Goal: Task Accomplishment & Management: Complete application form

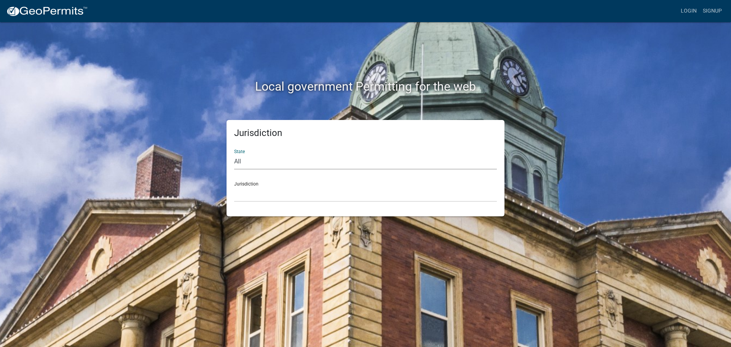
click at [249, 164] on select "All [US_STATE] [US_STATE] [US_STATE] [US_STATE] [US_STATE] [US_STATE] [US_STATE…" at bounding box center [365, 162] width 263 height 16
select select "[US_STATE]"
click at [234, 154] on select "All [US_STATE] [US_STATE] [US_STATE] [US_STATE] [US_STATE] [US_STATE] [US_STATE…" at bounding box center [365, 162] width 263 height 16
click at [256, 197] on select "City of [GEOGRAPHIC_DATA], [US_STATE] City of [GEOGRAPHIC_DATA], [US_STATE] Cit…" at bounding box center [365, 194] width 263 height 16
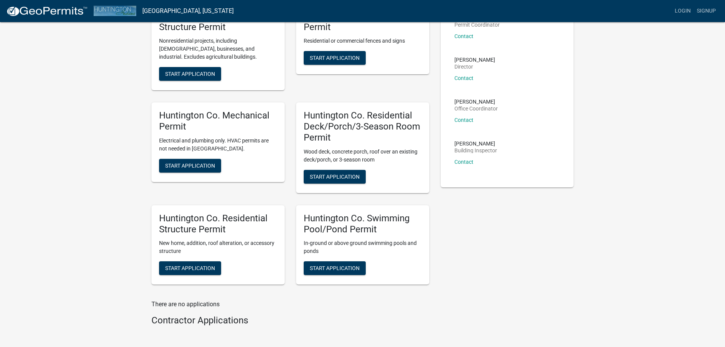
scroll to position [76, 0]
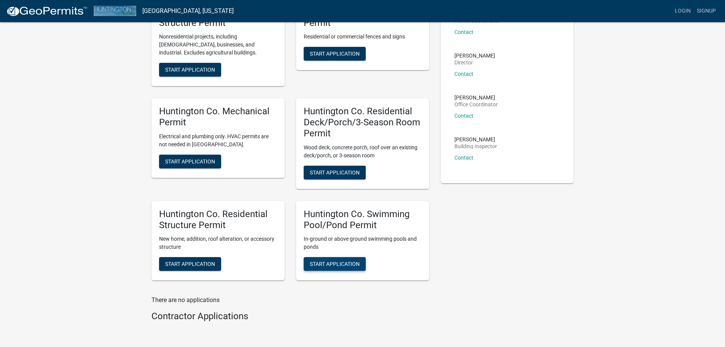
click at [340, 264] on span "Start Application" at bounding box center [335, 264] width 50 height 6
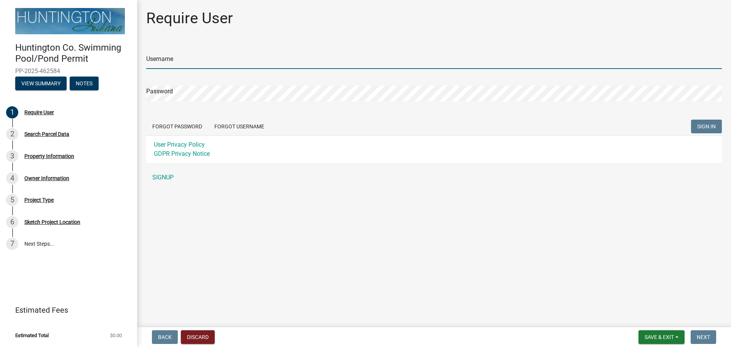
click at [185, 58] on input "Username" at bounding box center [434, 61] width 576 height 16
type input "Tredway1"
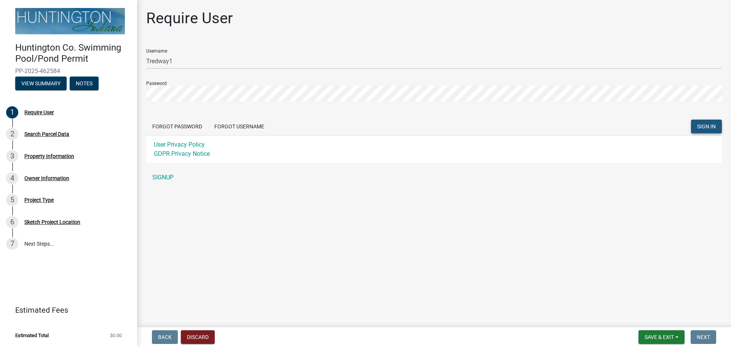
click at [701, 124] on span "SIGN IN" at bounding box center [706, 126] width 19 height 6
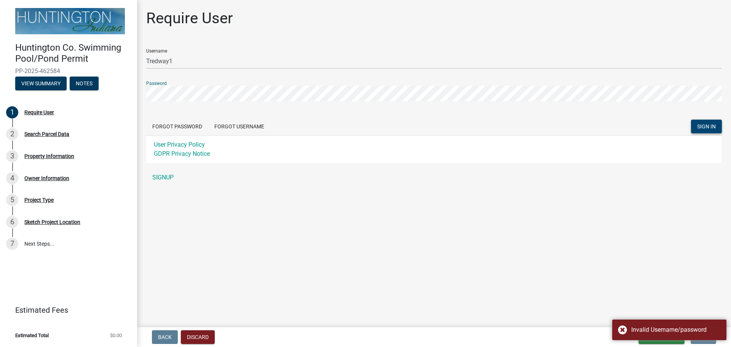
click at [137, 95] on div "Require User Username Tredway1 Password Forgot Password Forgot Username SIGN IN…" at bounding box center [434, 100] width 594 height 183
click at [708, 130] on button "SIGN IN" at bounding box center [706, 127] width 31 height 14
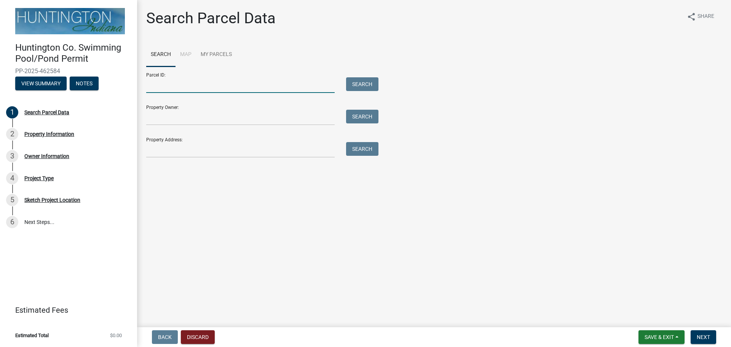
click at [254, 84] on input "Parcel ID:" at bounding box center [240, 85] width 188 height 16
click at [243, 117] on input "Property Owner:" at bounding box center [240, 118] width 188 height 16
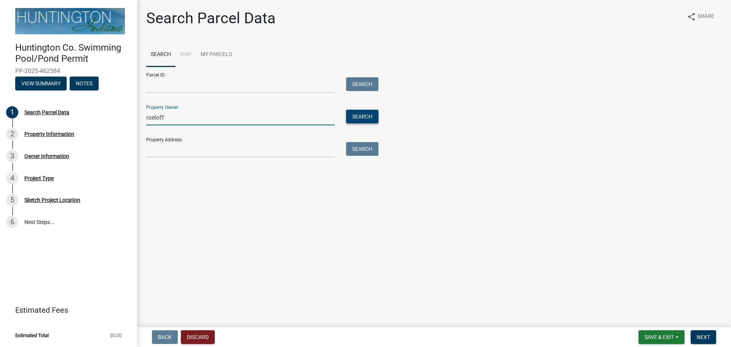
type input "roeloff"
click at [367, 118] on button "Search" at bounding box center [362, 117] width 32 height 14
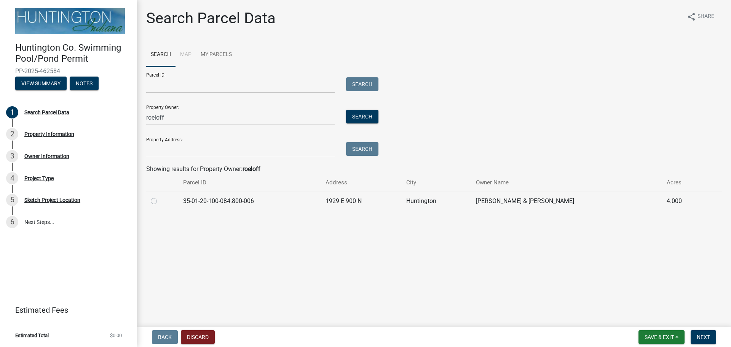
click at [160, 196] on label at bounding box center [160, 196] width 0 height 0
click at [160, 201] on input "radio" at bounding box center [162, 198] width 5 height 5
radio input "true"
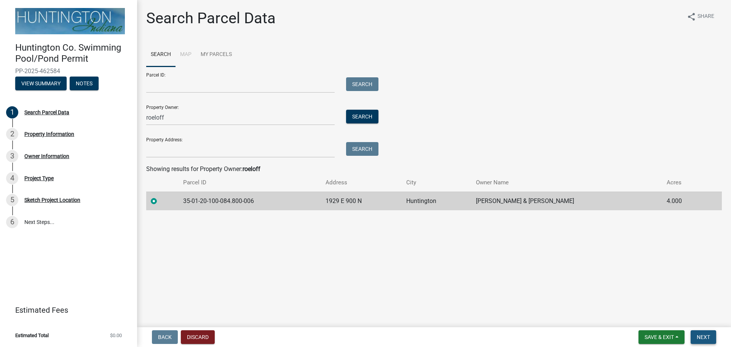
click at [697, 334] on span "Next" at bounding box center [703, 337] width 13 height 6
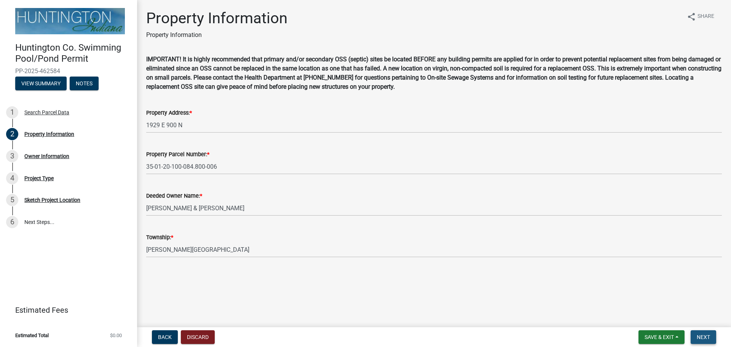
click at [700, 337] on span "Next" at bounding box center [703, 337] width 13 height 6
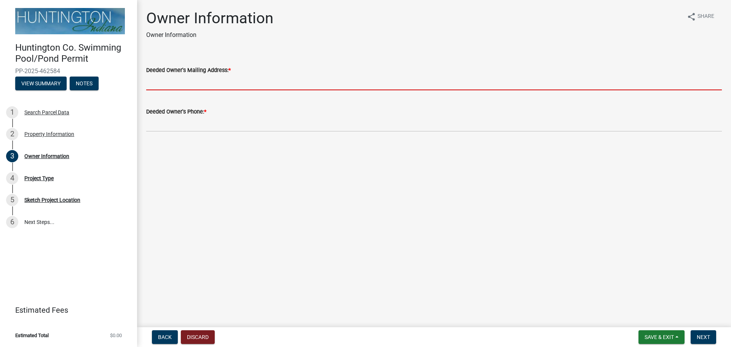
click at [262, 86] on input "Deeded Owner's Mailing Address: *" at bounding box center [434, 83] width 576 height 16
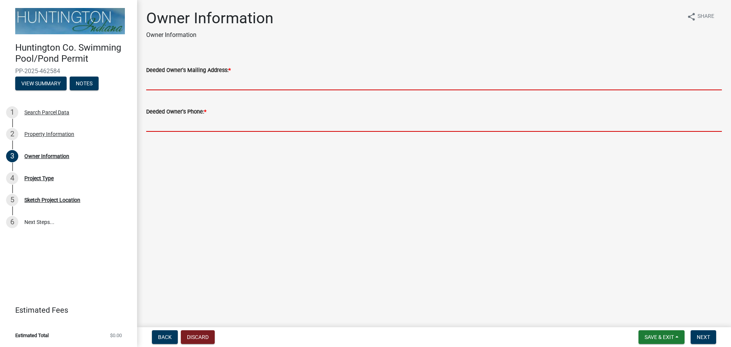
click at [266, 128] on input "Deeded Owner's Phone: *" at bounding box center [434, 124] width 576 height 16
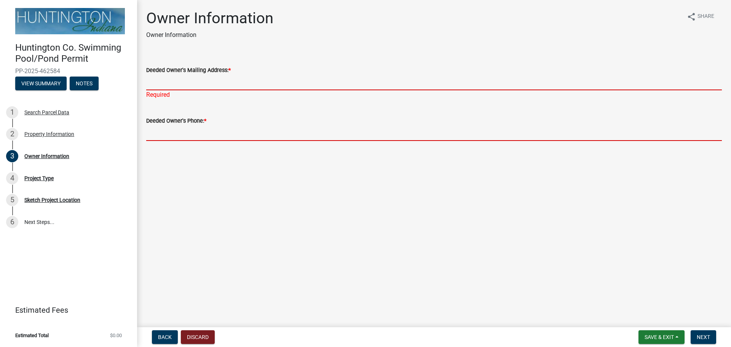
click at [256, 85] on input "Deeded Owner's Mailing Address: *" at bounding box center [434, 83] width 576 height 16
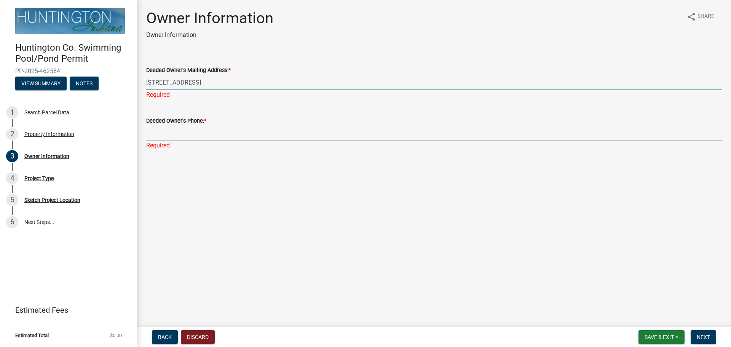
type input "[STREET_ADDRESS]"
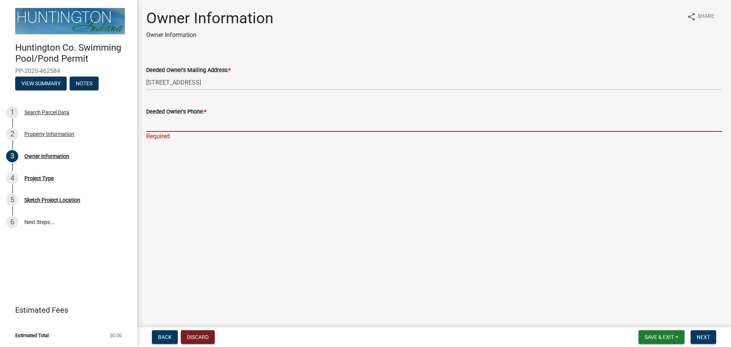
click at [246, 134] on div "Deeded Owner's Phone: * Required" at bounding box center [434, 118] width 576 height 45
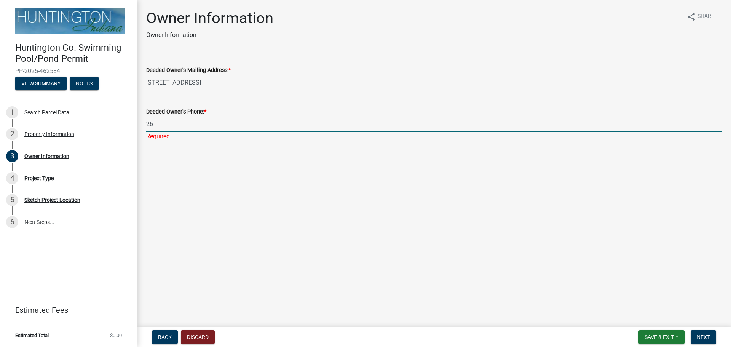
type input "2"
type input "9163422772"
click at [700, 333] on button "Next" at bounding box center [704, 337] width 26 height 14
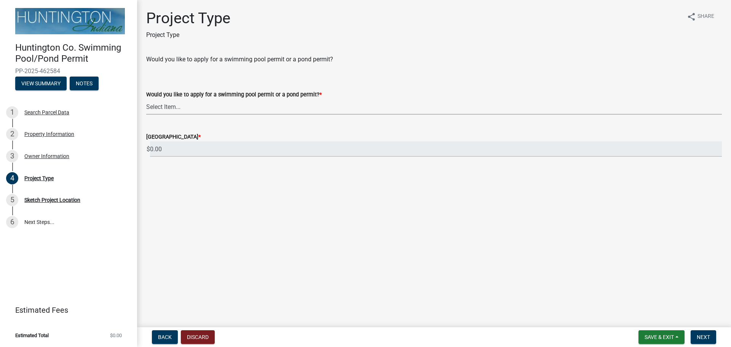
click at [236, 109] on select "Select Item... Swimming Pool Pond" at bounding box center [434, 107] width 576 height 16
click at [146, 99] on select "Select Item... Swimming Pool Pond" at bounding box center [434, 107] width 576 height 16
select select "287f58e5-f096-4067-b222-c92c62b3c8a7"
click at [221, 148] on input "0.00" at bounding box center [436, 149] width 572 height 16
click at [704, 332] on button "Next" at bounding box center [704, 337] width 26 height 14
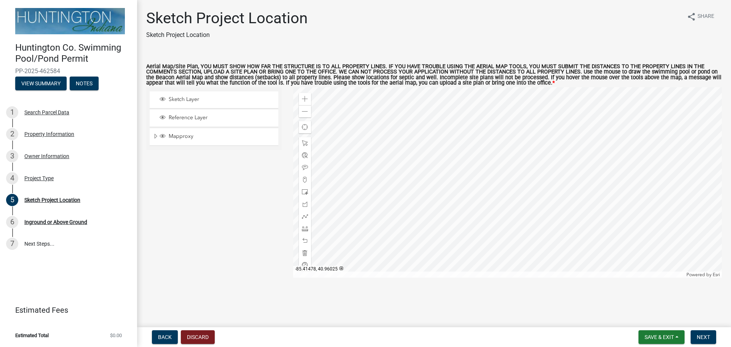
click at [490, 191] on div at bounding box center [507, 182] width 429 height 190
click at [233, 103] on span "Sketch Layer" at bounding box center [221, 99] width 109 height 7
click at [305, 191] on span at bounding box center [305, 192] width 6 height 6
click at [494, 202] on div at bounding box center [507, 182] width 429 height 190
click at [493, 203] on div at bounding box center [507, 182] width 429 height 190
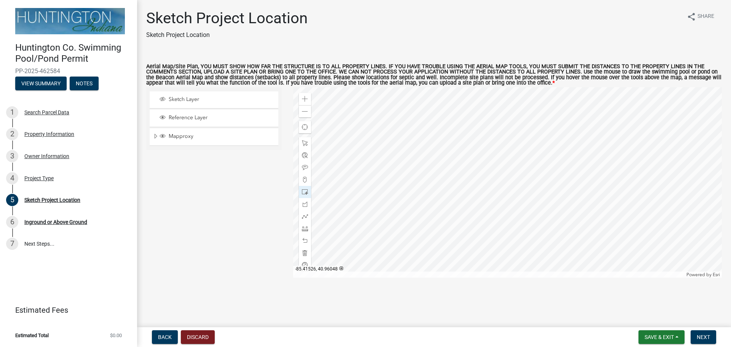
click at [457, 165] on div at bounding box center [507, 182] width 429 height 190
click at [305, 190] on span at bounding box center [305, 192] width 6 height 6
click at [495, 206] on div at bounding box center [507, 182] width 429 height 190
click at [484, 185] on div at bounding box center [507, 182] width 429 height 190
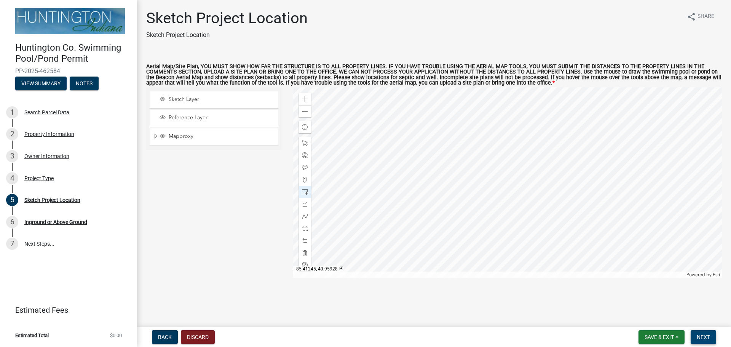
click at [703, 334] on span "Next" at bounding box center [703, 337] width 13 height 6
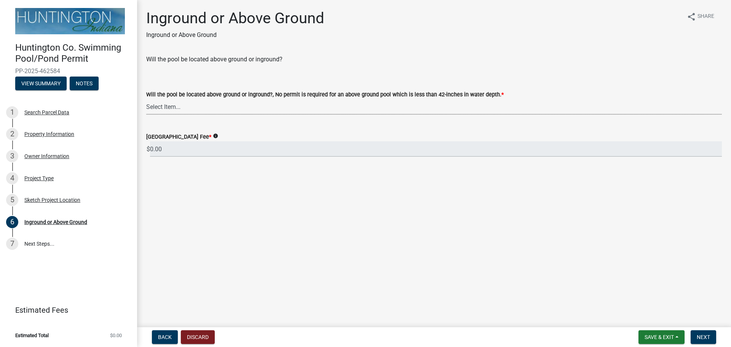
click at [249, 108] on select "Select Item... above ground inground" at bounding box center [434, 107] width 576 height 16
click at [146, 99] on select "Select Item... above ground inground" at bounding box center [434, 107] width 576 height 16
select select "91293135-7335-45db-afda-4c828cd3ada7"
click at [704, 340] on span "Next" at bounding box center [703, 337] width 13 height 6
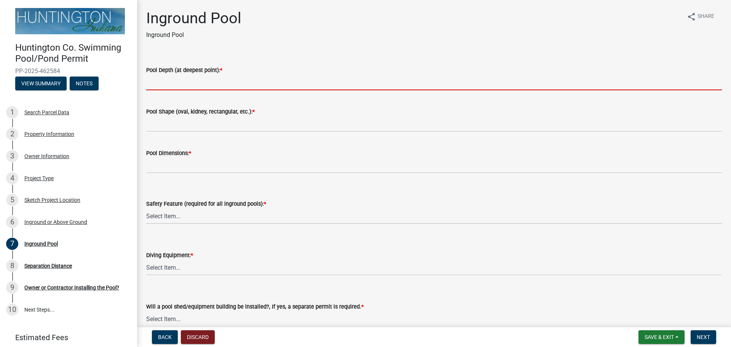
click at [230, 88] on input "Pool Depth (at deepest point): *" at bounding box center [434, 83] width 576 height 16
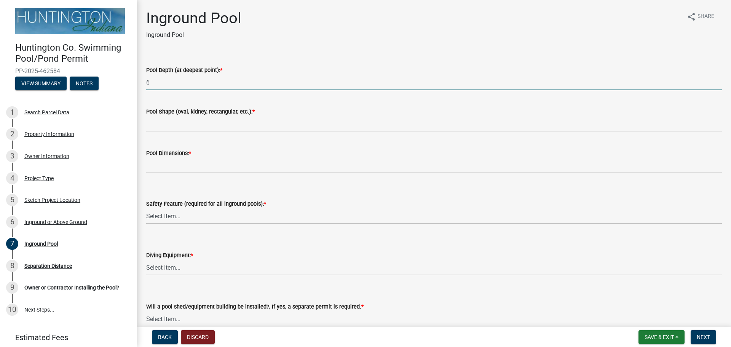
type input "6"
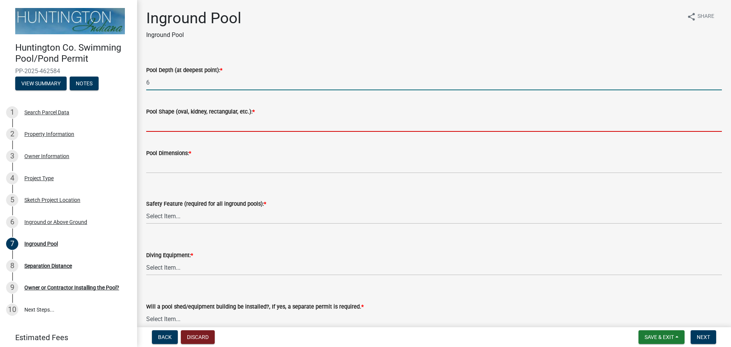
click at [219, 129] on input "Pool Shape (oval, kidney, rectangular, etc.): *" at bounding box center [434, 124] width 576 height 16
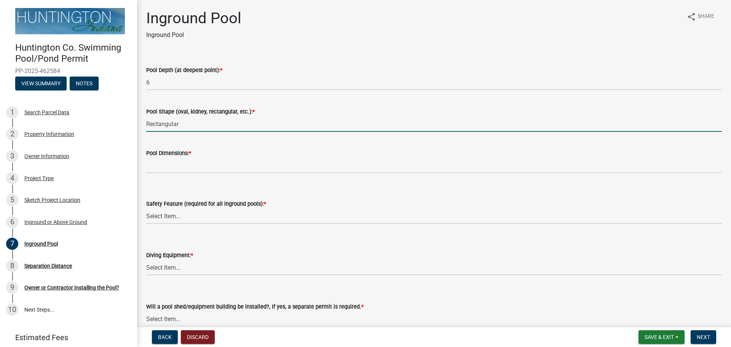
type input "Rectangular"
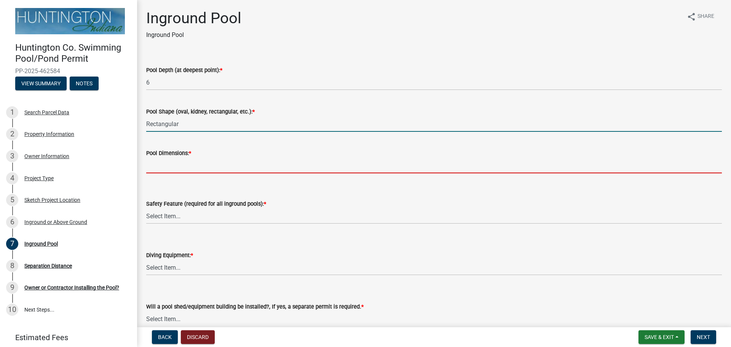
click at [237, 169] on input "Pool Dimensions: *" at bounding box center [434, 166] width 576 height 16
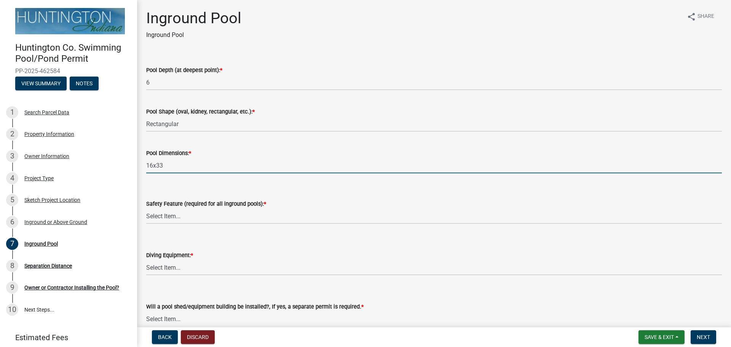
type input "16x33"
click at [231, 216] on select "Select Item... Automatic Cover Fence (4' minimum height and requires a separate…" at bounding box center [434, 216] width 576 height 16
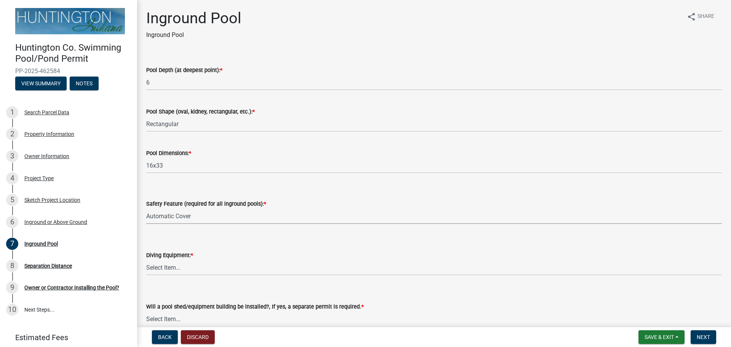
click at [146, 208] on select "Select Item... Automatic Cover Fence (4' minimum height and requires a separate…" at bounding box center [434, 216] width 576 height 16
select select "1fbf58ec-80ce-4e3a-b471-392164fc84d7"
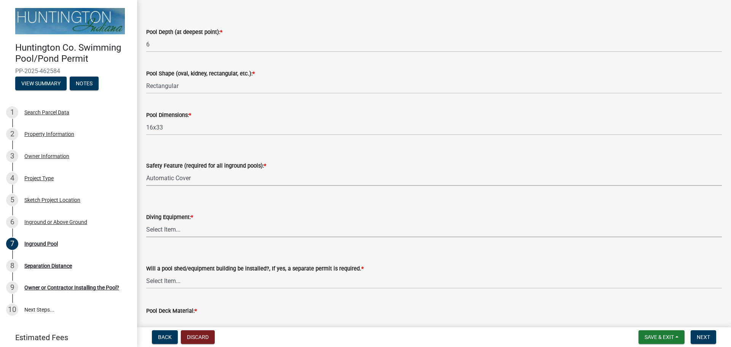
click at [195, 231] on select "Select Item... Yes No" at bounding box center [434, 230] width 576 height 16
click at [146, 222] on select "Select Item... Yes No" at bounding box center [434, 230] width 576 height 16
select select "ece24de0-a588-4e77-9c23-19db603bdd64"
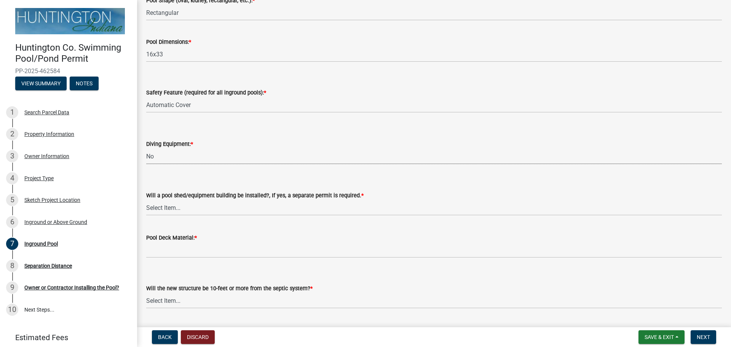
scroll to position [114, 0]
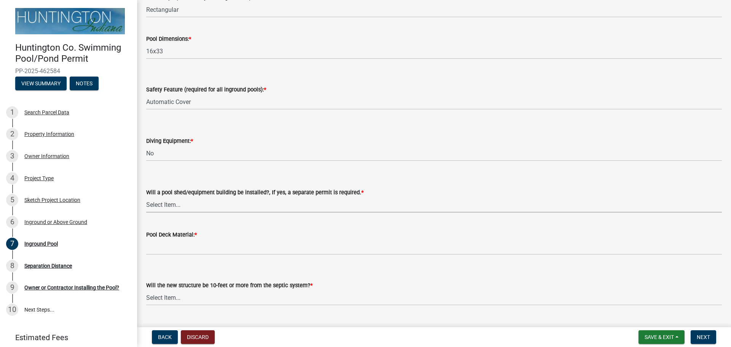
click at [200, 206] on select "Select Item... Yes No" at bounding box center [434, 205] width 576 height 16
click at [146, 197] on select "Select Item... Yes No" at bounding box center [434, 205] width 576 height 16
select select "a383f0c4-6268-452b-8baa-47fa3e143c73"
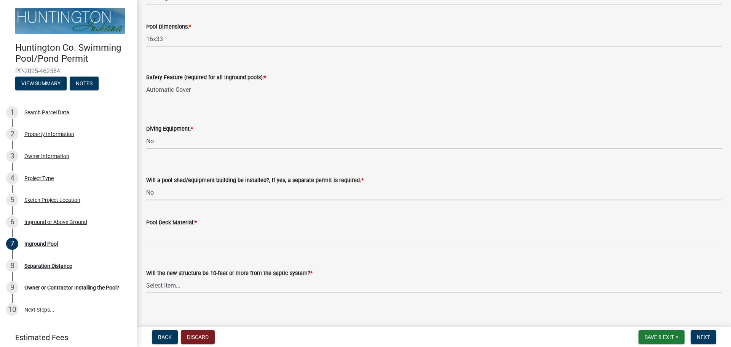
scroll to position [132, 0]
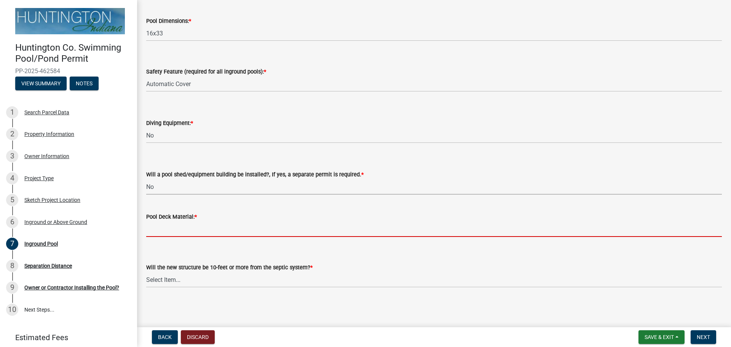
click at [193, 233] on input "Pool Deck Material: *" at bounding box center [434, 229] width 576 height 16
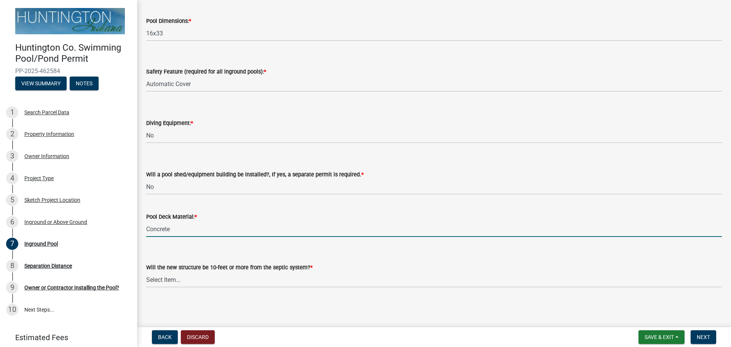
type input "Concrete"
click at [222, 280] on select "Select Item... Yes No (Health Dept. approval needed) NA" at bounding box center [434, 280] width 576 height 16
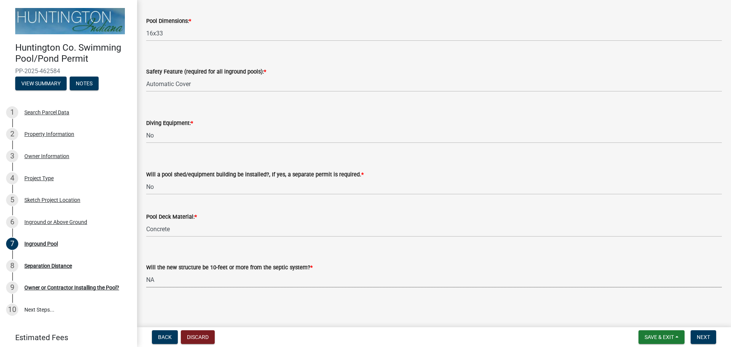
click at [146, 272] on select "Select Item... Yes No (Health Dept. approval needed) NA" at bounding box center [434, 280] width 576 height 16
select select "93b1d835-4078-4cc8-b45a-c44bcb4f226a"
click at [706, 333] on button "Next" at bounding box center [704, 337] width 26 height 14
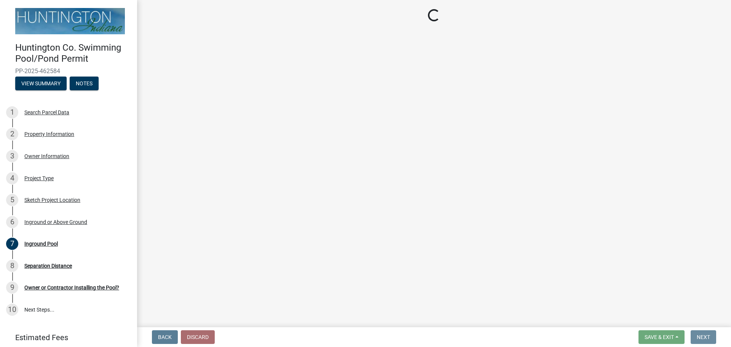
scroll to position [0, 0]
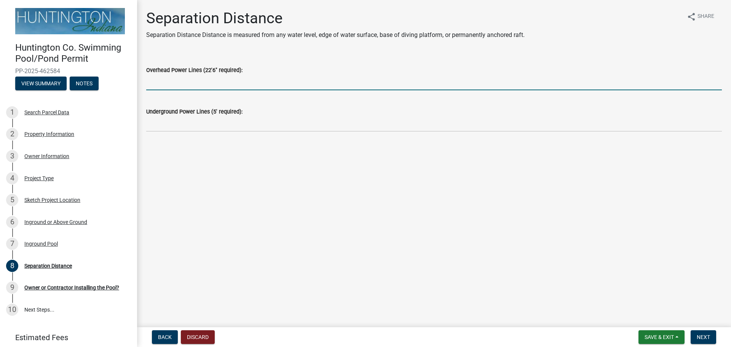
click at [232, 86] on input "Overhead Power Lines (22'6" required):" at bounding box center [434, 83] width 576 height 16
type input "NA"
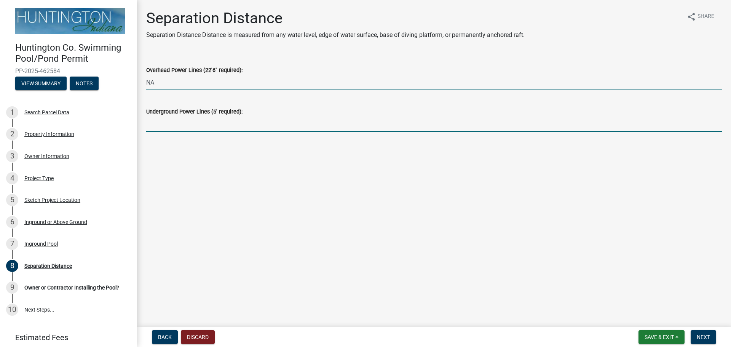
click at [224, 124] on input "Underground Power Lines (5' required):" at bounding box center [434, 124] width 576 height 16
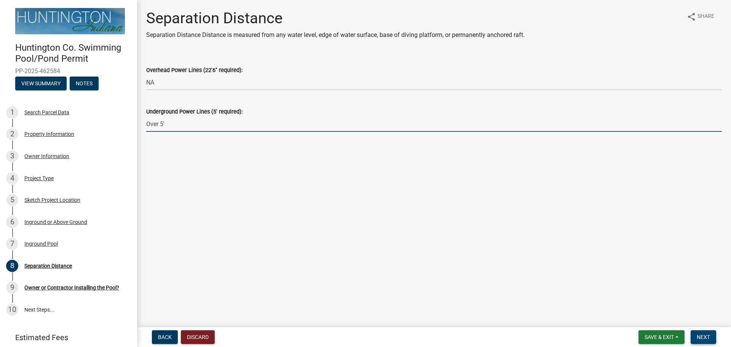
type input "Over 5'"
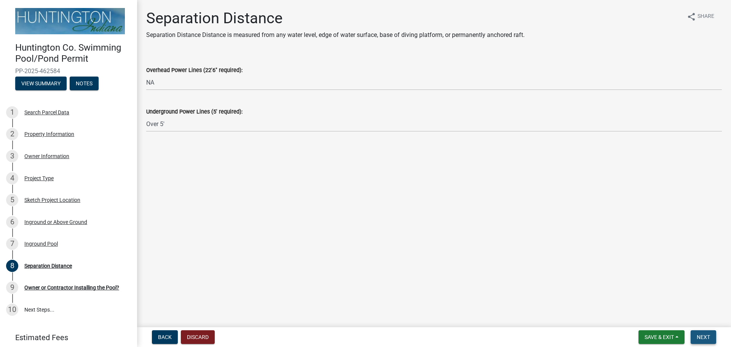
click at [704, 336] on span "Next" at bounding box center [703, 337] width 13 height 6
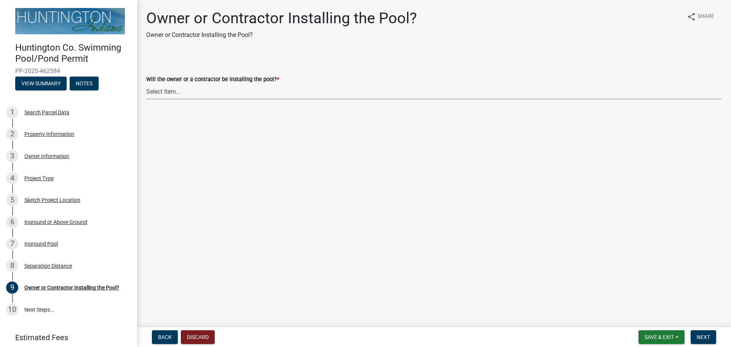
click at [274, 91] on select "Select Item... Owner Contractor" at bounding box center [434, 92] width 576 height 16
click at [146, 84] on select "Select Item... Owner Contractor" at bounding box center [434, 92] width 576 height 16
select select "93b7ab81-de3f-45a8-b814-92fabcc7ca65"
click at [699, 332] on button "Next" at bounding box center [704, 337] width 26 height 14
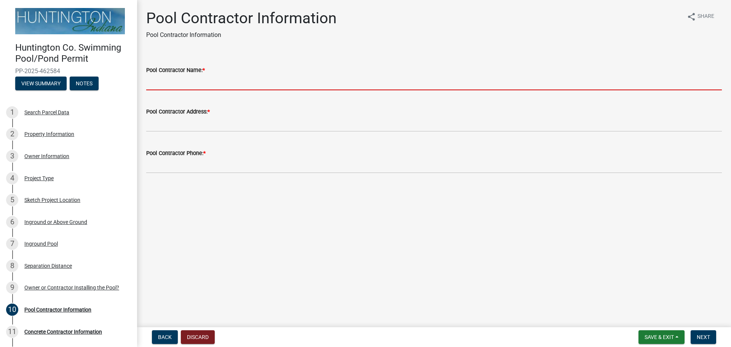
click at [285, 82] on input "Pool Contractor Name: *" at bounding box center [434, 83] width 576 height 16
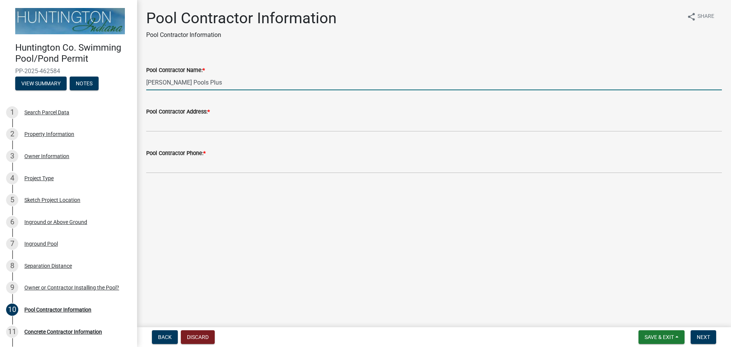
type input "[PERSON_NAME] Pools Plus"
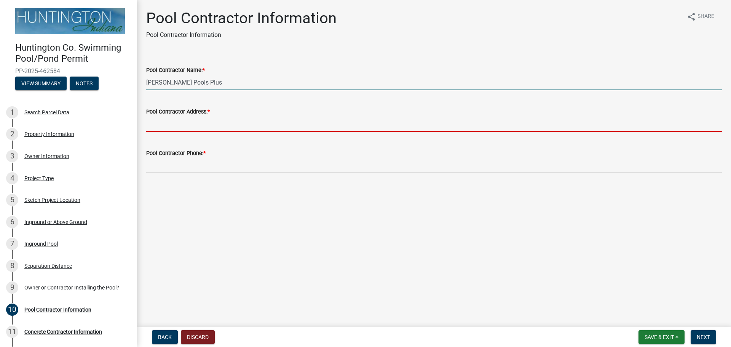
click at [268, 122] on input "Pool Contractor Address: *" at bounding box center [434, 124] width 576 height 16
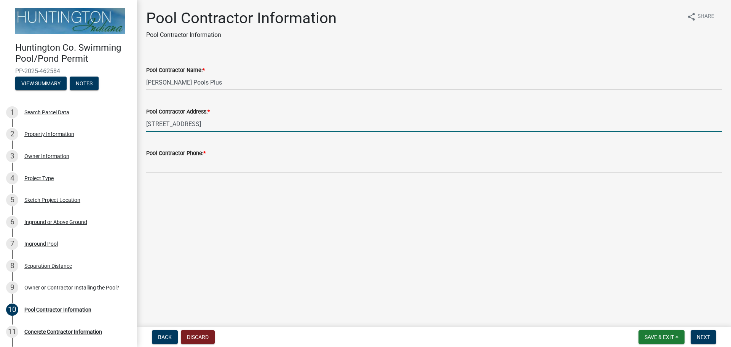
type input "[STREET_ADDRESS]"
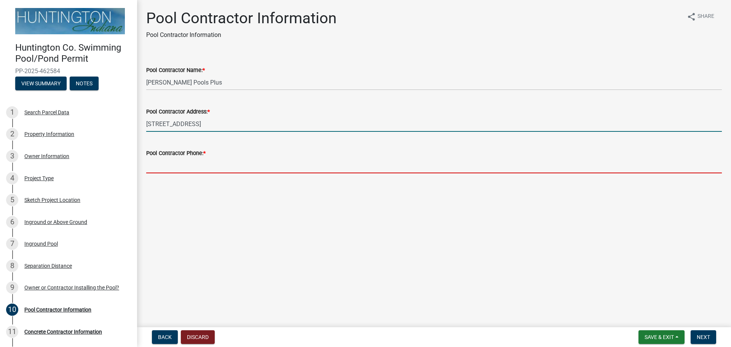
click at [235, 169] on input "Pool Contractor Phone: *" at bounding box center [434, 166] width 576 height 16
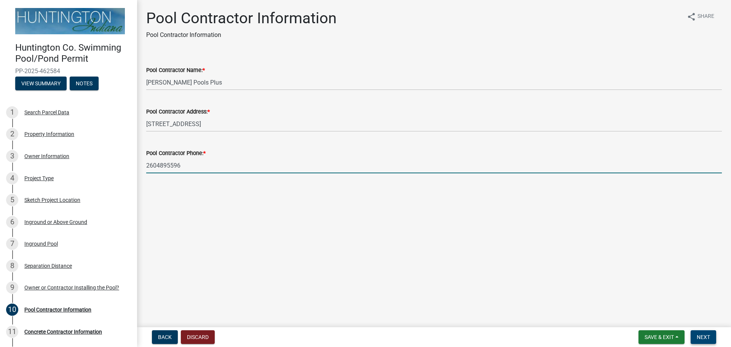
type input "2604895596"
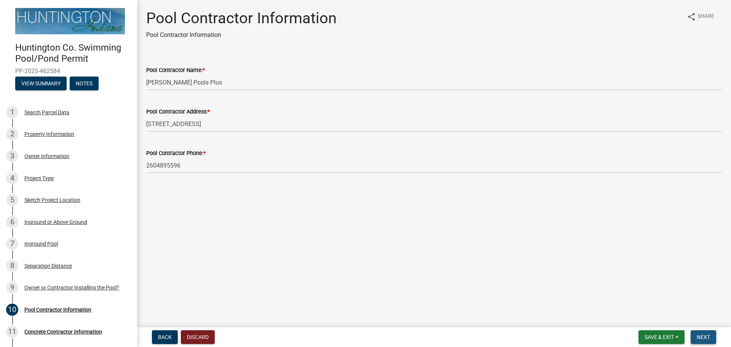
click at [706, 337] on span "Next" at bounding box center [703, 337] width 13 height 6
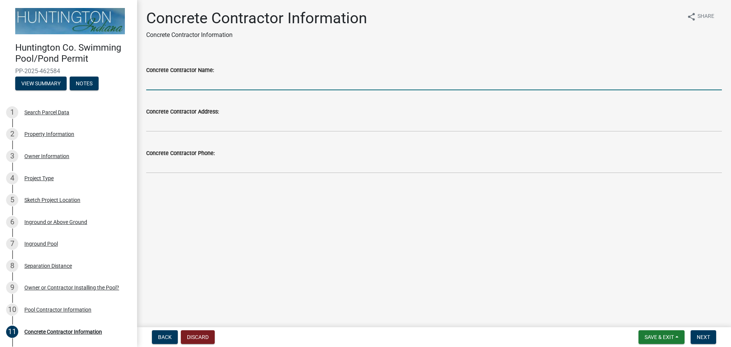
click at [226, 85] on input "Concrete Contractor Name:" at bounding box center [434, 83] width 576 height 16
type input "Platinum Crete"
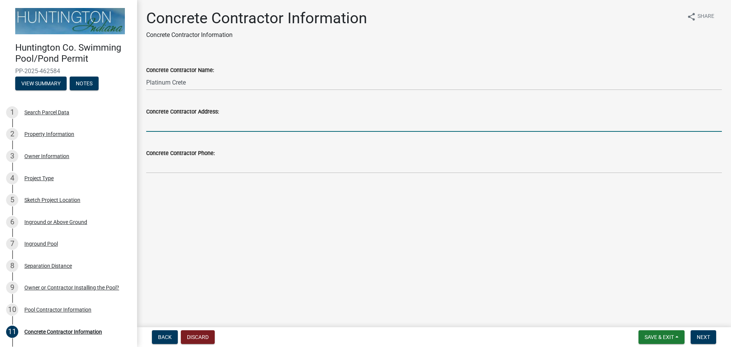
click at [226, 125] on input "Concrete Contractor Address:" at bounding box center [434, 124] width 576 height 16
type input "5217 IN-101, [GEOGRAPHIC_DATA][PERSON_NAME], IN 46785"
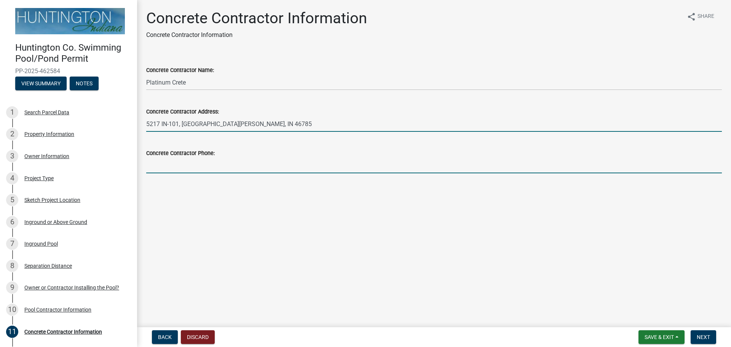
click at [233, 169] on input "Concrete Contractor Phone:" at bounding box center [434, 166] width 576 height 16
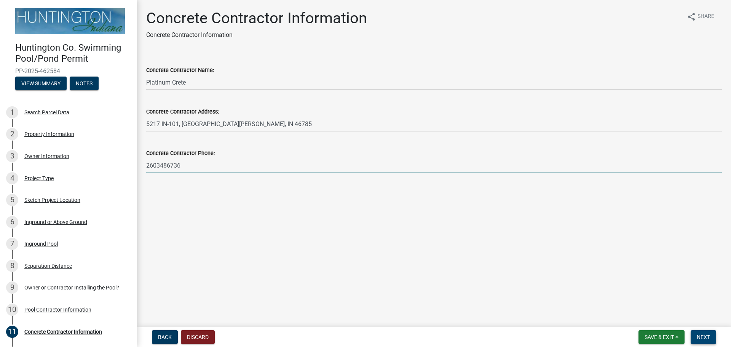
type input "2603486736"
click at [700, 338] on span "Next" at bounding box center [703, 337] width 13 height 6
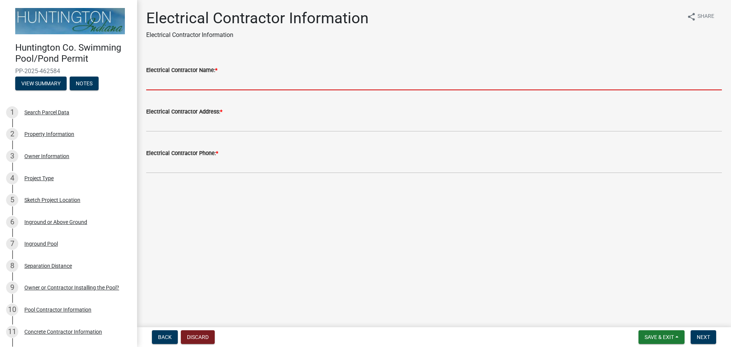
click at [205, 84] on input "Electrical Contractor Name: *" at bounding box center [434, 83] width 576 height 16
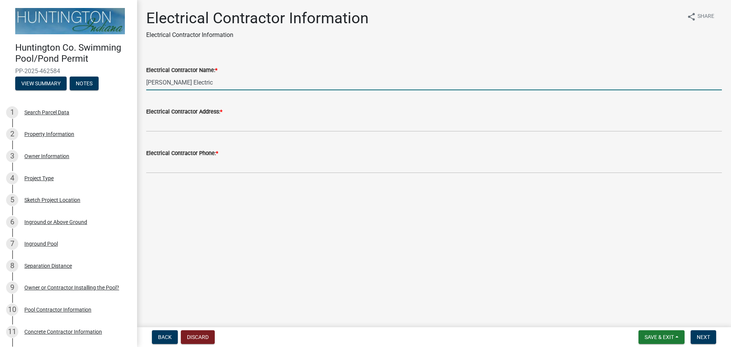
type input "[PERSON_NAME] Electric"
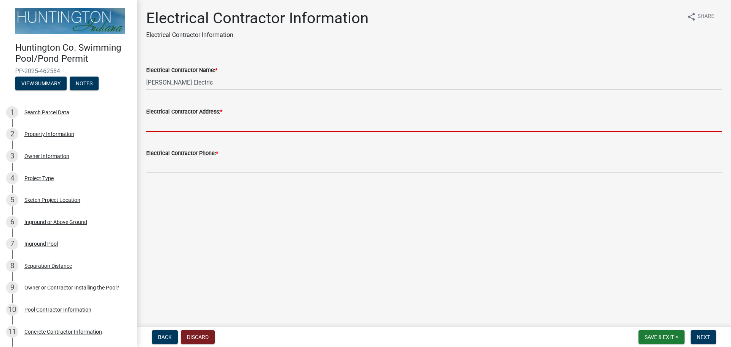
click at [255, 127] on input "Electrical Contractor Address: *" at bounding box center [434, 124] width 576 height 16
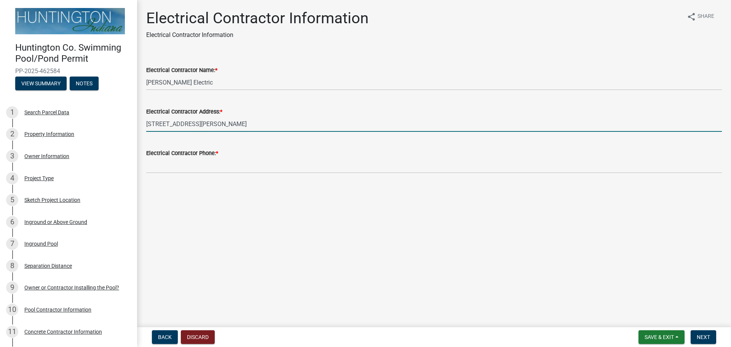
type input "[STREET_ADDRESS][PERSON_NAME]"
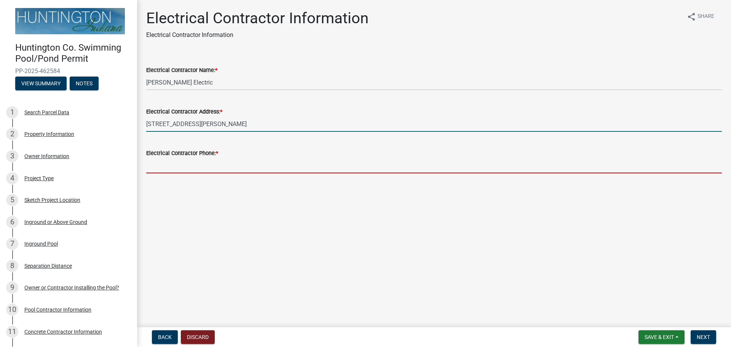
click at [236, 169] on input "Electrical Contractor Phone: *" at bounding box center [434, 166] width 576 height 16
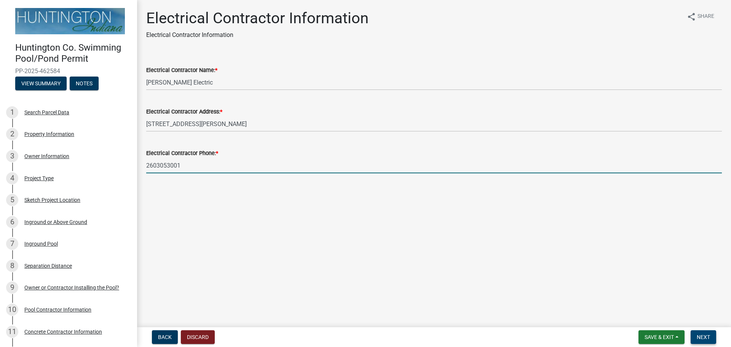
type input "2603053001"
click at [701, 332] on button "Next" at bounding box center [704, 337] width 26 height 14
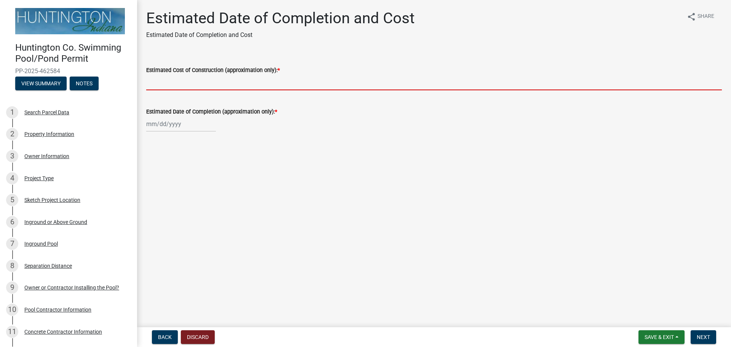
click at [220, 83] on input "Estimated Cost of Construction (approximation only): *" at bounding box center [434, 83] width 576 height 16
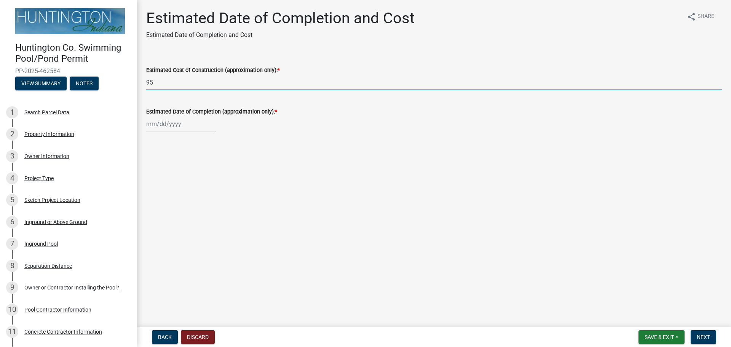
type input "9"
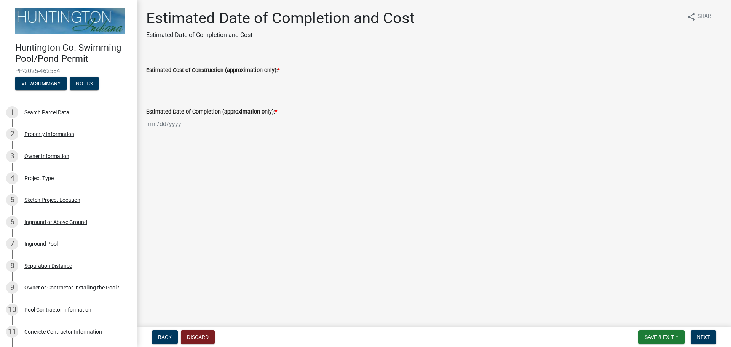
type input "9"
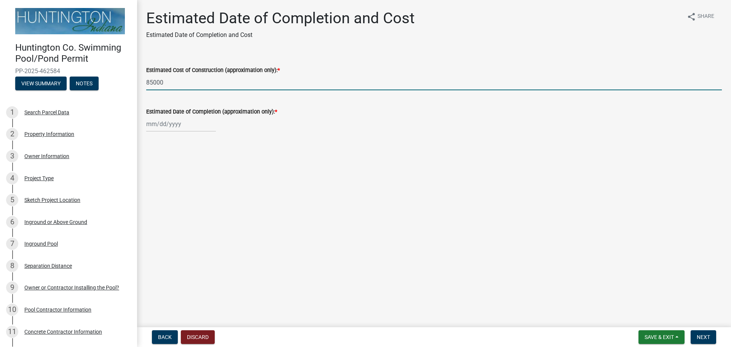
type input "85000"
select select "8"
select select "2025"
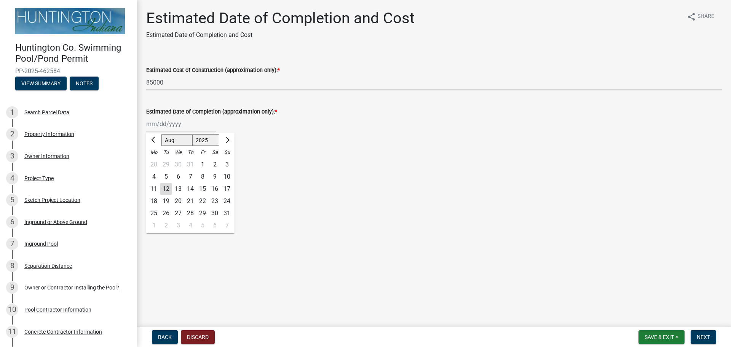
click at [193, 124] on div "[PERSON_NAME] Feb Mar Apr [PERSON_NAME][DATE] Oct Nov [DATE] 1526 1527 1528 152…" at bounding box center [181, 124] width 70 height 16
click at [185, 140] on select "Jan Feb Mar Apr May Jun [DATE] Aug Sep Oct Nov Dec" at bounding box center [176, 139] width 31 height 11
select select "9"
click at [161, 134] on select "Jan Feb Mar Apr May Jun [DATE] Aug Sep Oct Nov Dec" at bounding box center [176, 139] width 31 height 11
click at [217, 176] on div "13" at bounding box center [215, 177] width 12 height 12
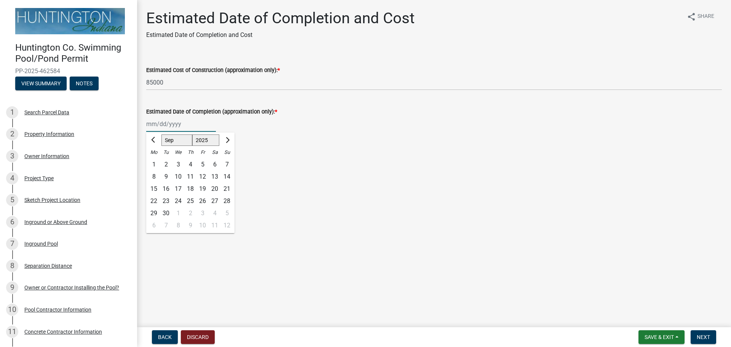
type input "[DATE]"
click at [706, 335] on span "Next" at bounding box center [703, 337] width 13 height 6
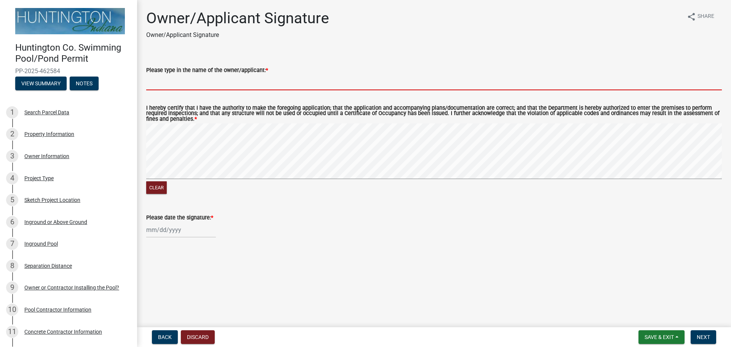
click at [233, 81] on input "Please type in the name of the owner/applicant: *" at bounding box center [434, 83] width 576 height 16
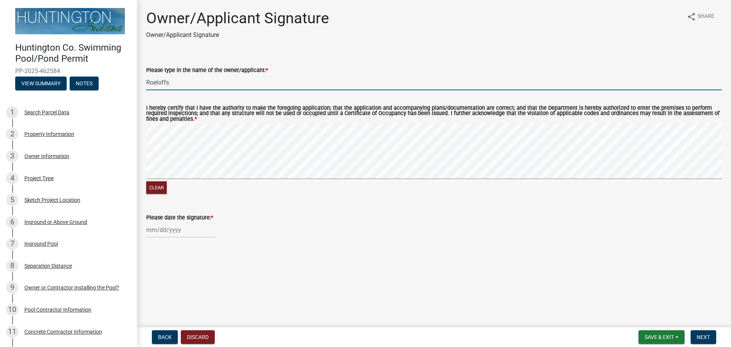
click at [404, 108] on form "I hereby certify that I have the authority to make the foregoing application; t…" at bounding box center [434, 145] width 576 height 99
type input "Roeloffs"
click at [168, 231] on div at bounding box center [181, 230] width 70 height 16
select select "8"
select select "2025"
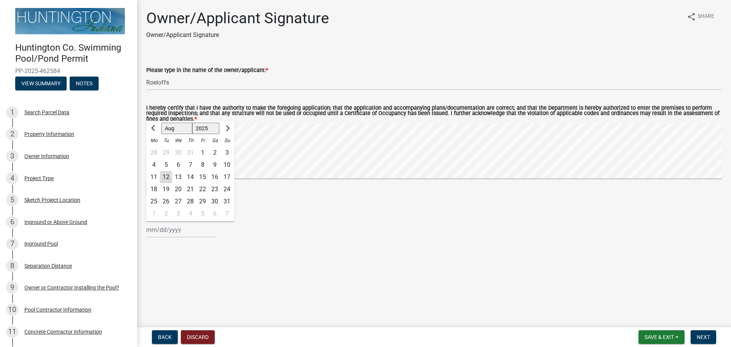
click at [166, 179] on div "12" at bounding box center [166, 177] width 12 height 12
type input "[DATE]"
click at [700, 336] on span "Next" at bounding box center [703, 337] width 13 height 6
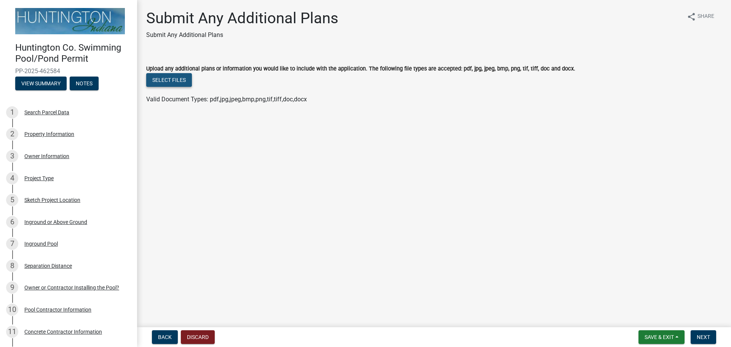
click at [172, 80] on button "Select files" at bounding box center [169, 80] width 46 height 14
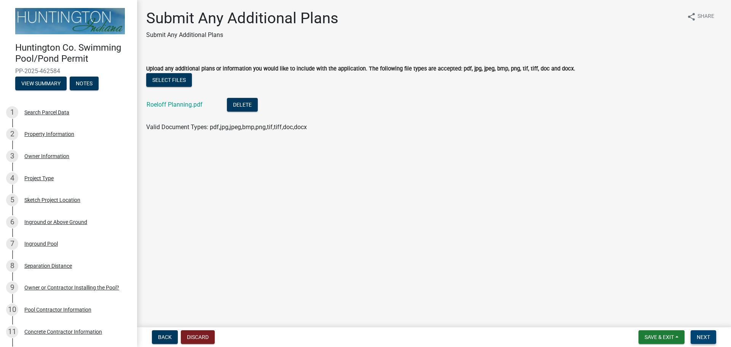
click at [696, 332] on button "Next" at bounding box center [704, 337] width 26 height 14
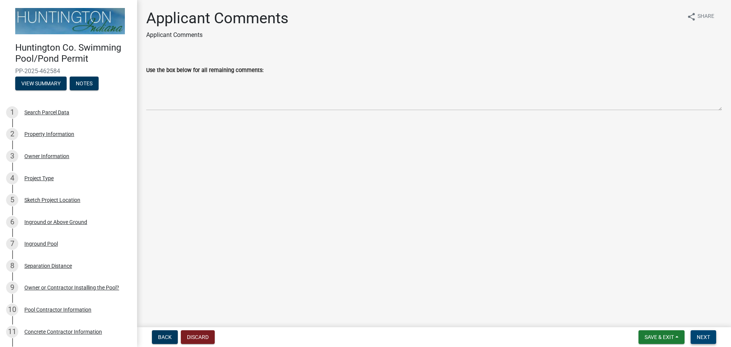
click at [695, 336] on button "Next" at bounding box center [704, 337] width 26 height 14
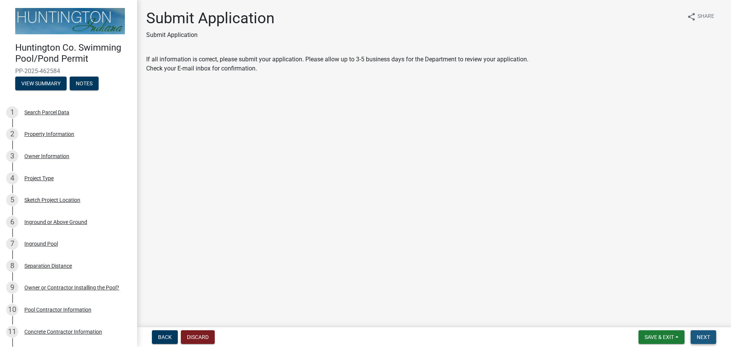
click at [701, 337] on span "Next" at bounding box center [703, 337] width 13 height 6
